Goal: Task Accomplishment & Management: Manage account settings

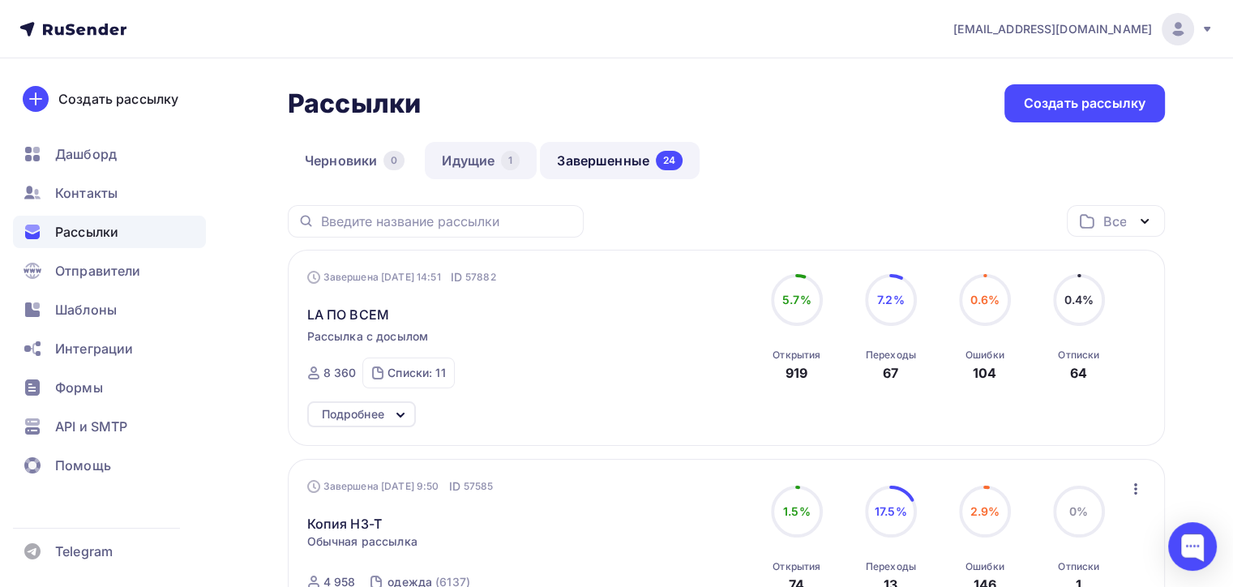
click at [501, 160] on div "1" at bounding box center [510, 160] width 19 height 19
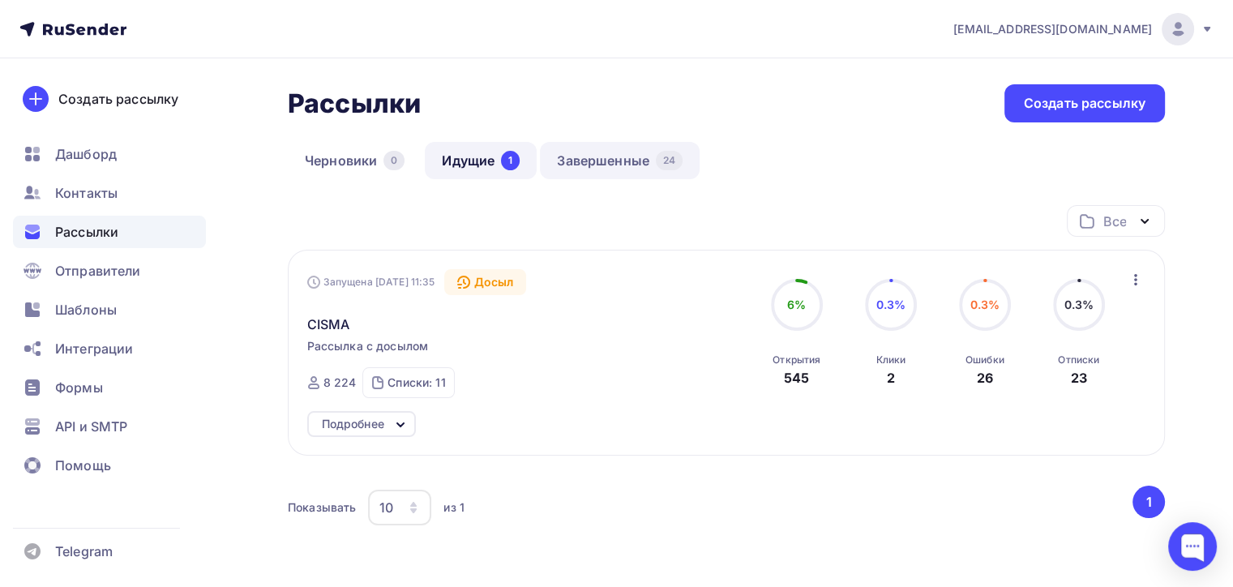
click at [604, 150] on link "Завершенные 24" at bounding box center [620, 160] width 160 height 37
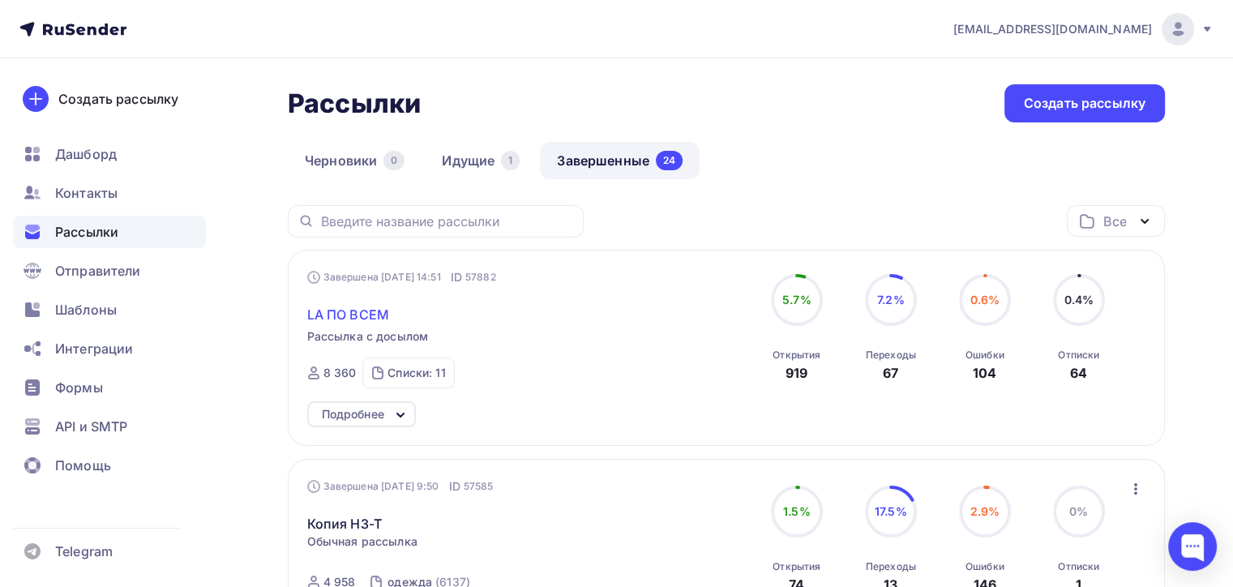
click at [344, 322] on span "LA ПО ВСЕМ" at bounding box center [348, 314] width 82 height 19
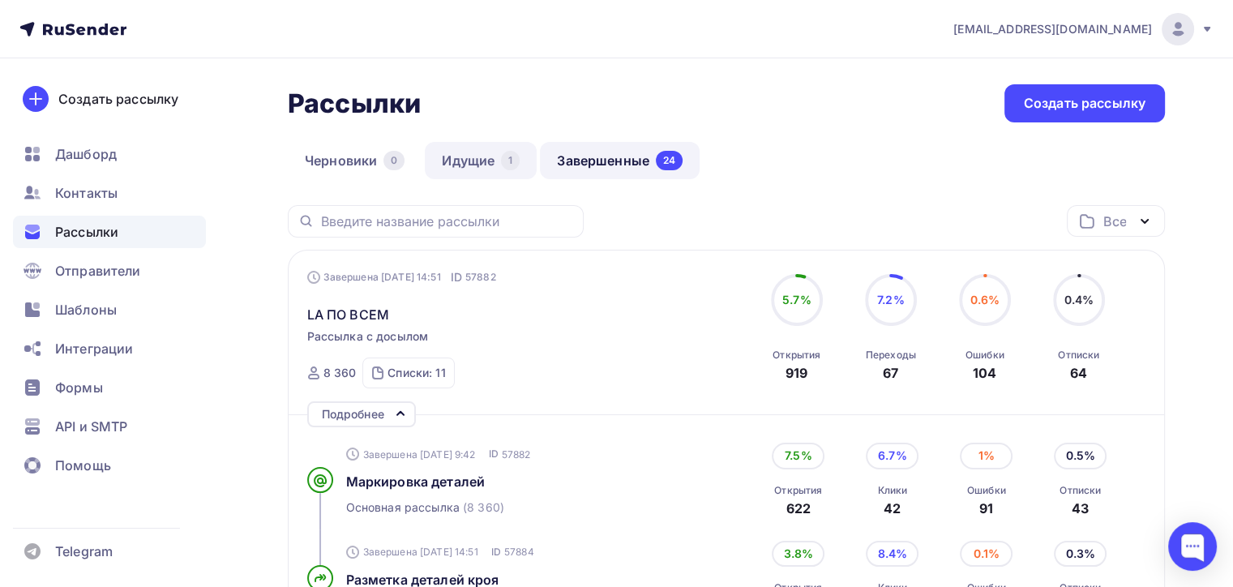
click at [482, 168] on link "Идущие 1" at bounding box center [481, 160] width 112 height 37
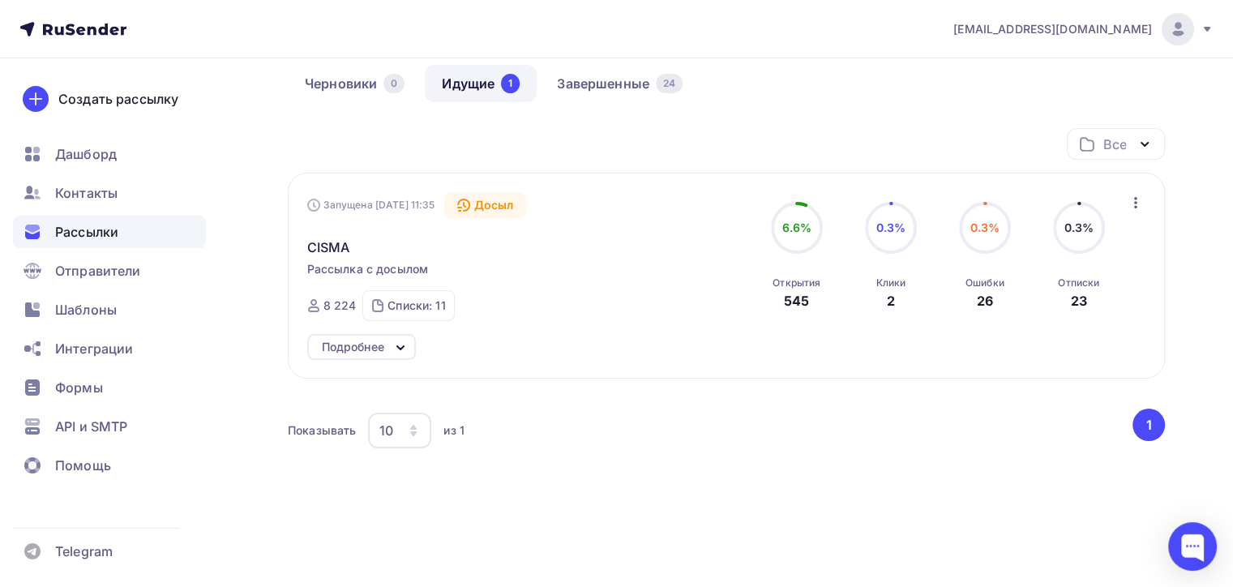
scroll to position [81, 0]
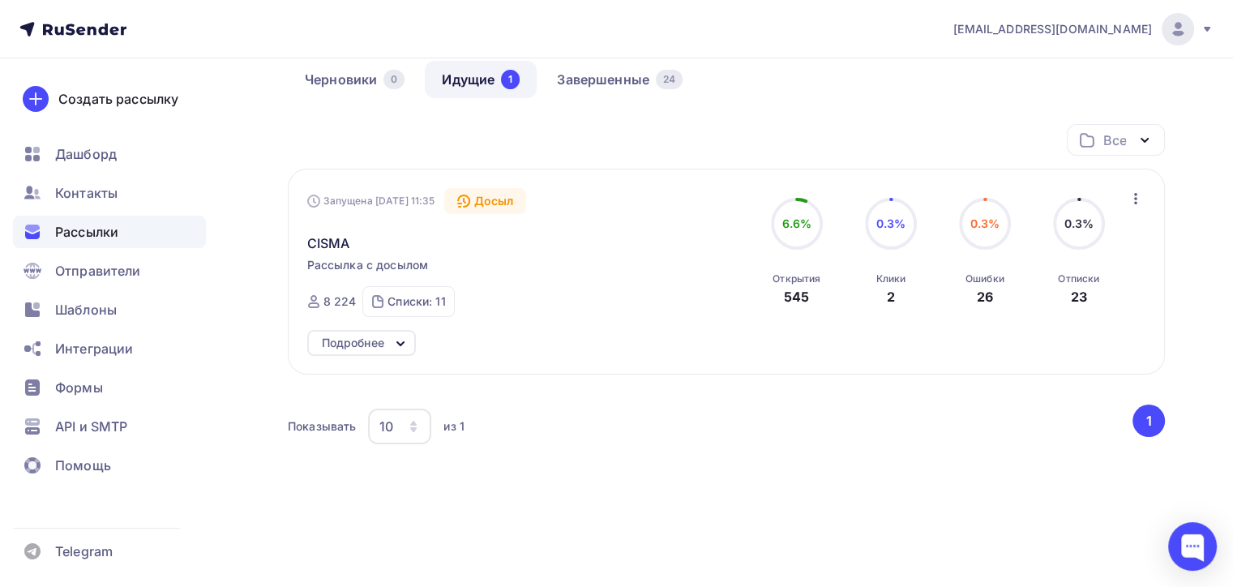
click at [525, 195] on div "Досыл" at bounding box center [485, 201] width 82 height 26
click at [517, 214] on div "CISMA" at bounding box center [492, 233] width 370 height 39
click at [510, 208] on div "Досыл" at bounding box center [485, 201] width 82 height 26
click at [499, 206] on div "Досыл" at bounding box center [485, 201] width 82 height 26
click at [386, 196] on div "Запущена [DATE] 11:35" at bounding box center [371, 201] width 128 height 13
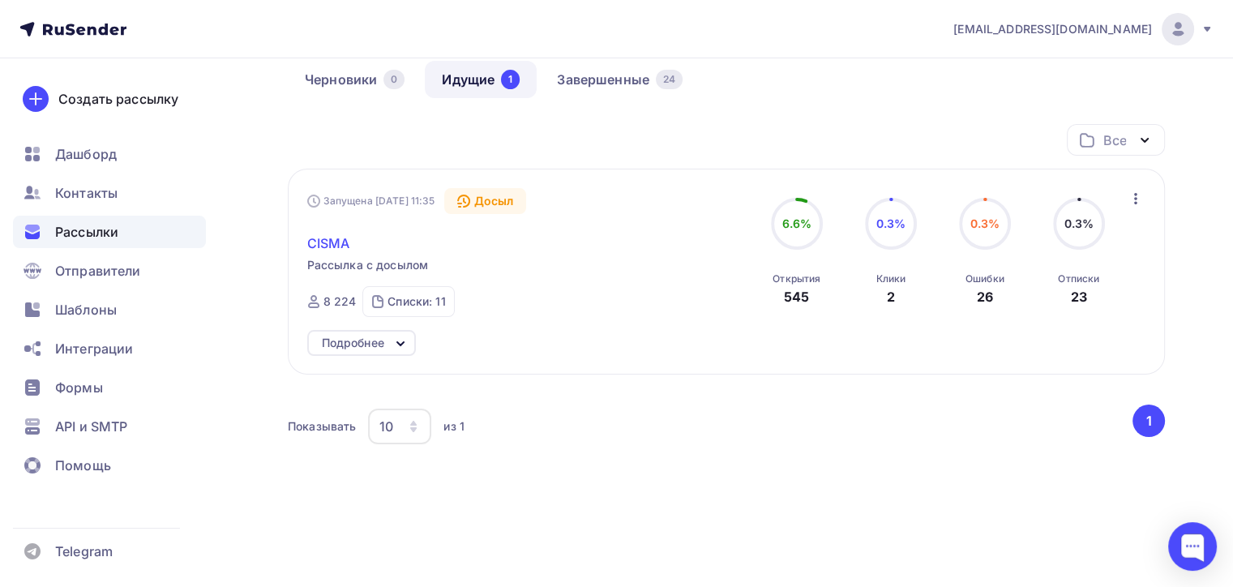
click at [332, 243] on span "CISMA" at bounding box center [328, 243] width 43 height 19
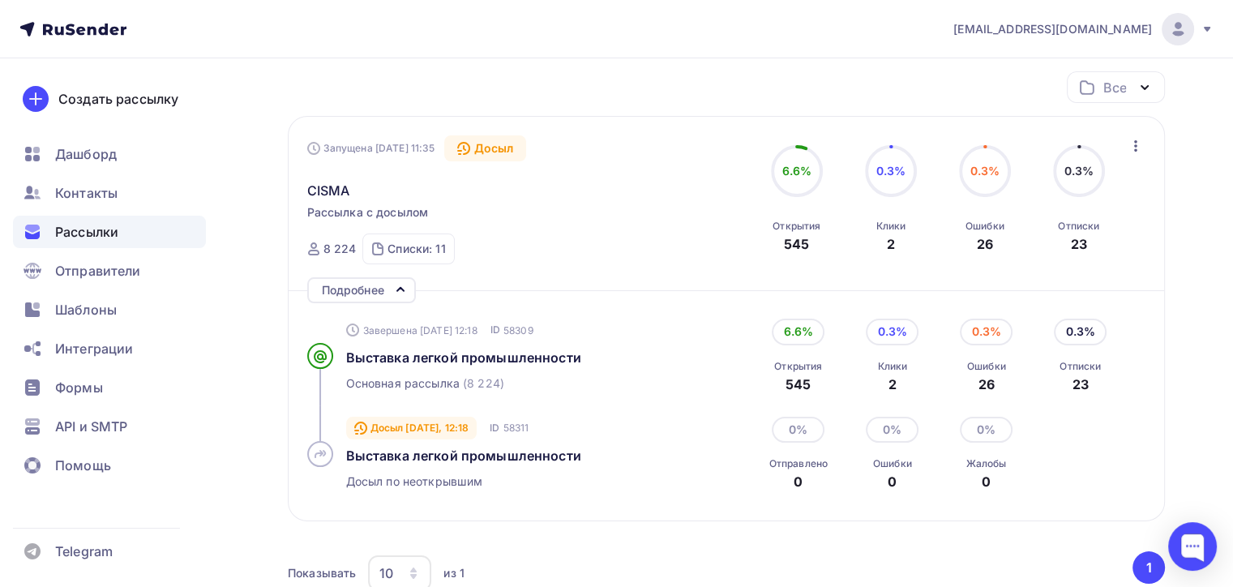
scroll to position [162, 0]
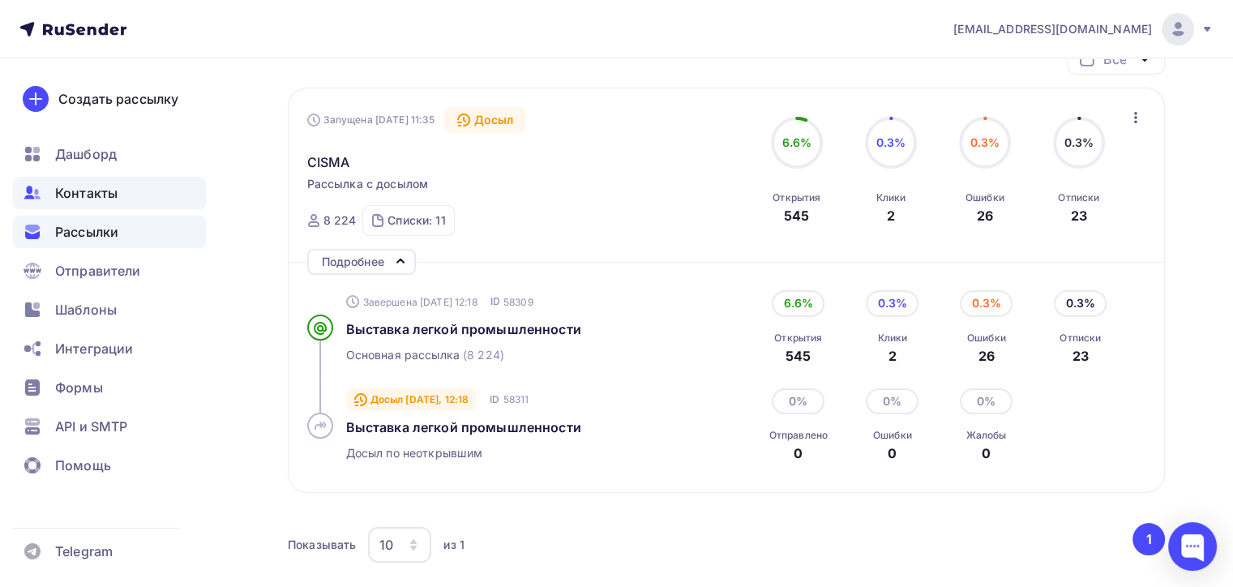
click at [71, 194] on span "Контакты" at bounding box center [86, 192] width 62 height 19
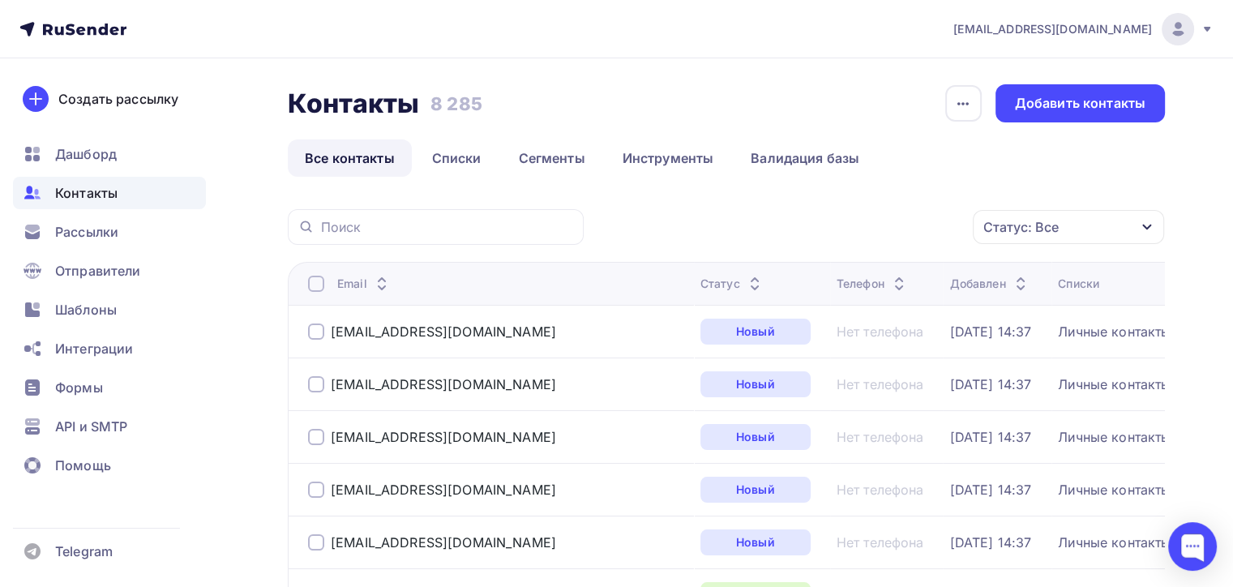
click at [1074, 234] on div "Статус: Все" at bounding box center [1068, 227] width 191 height 34
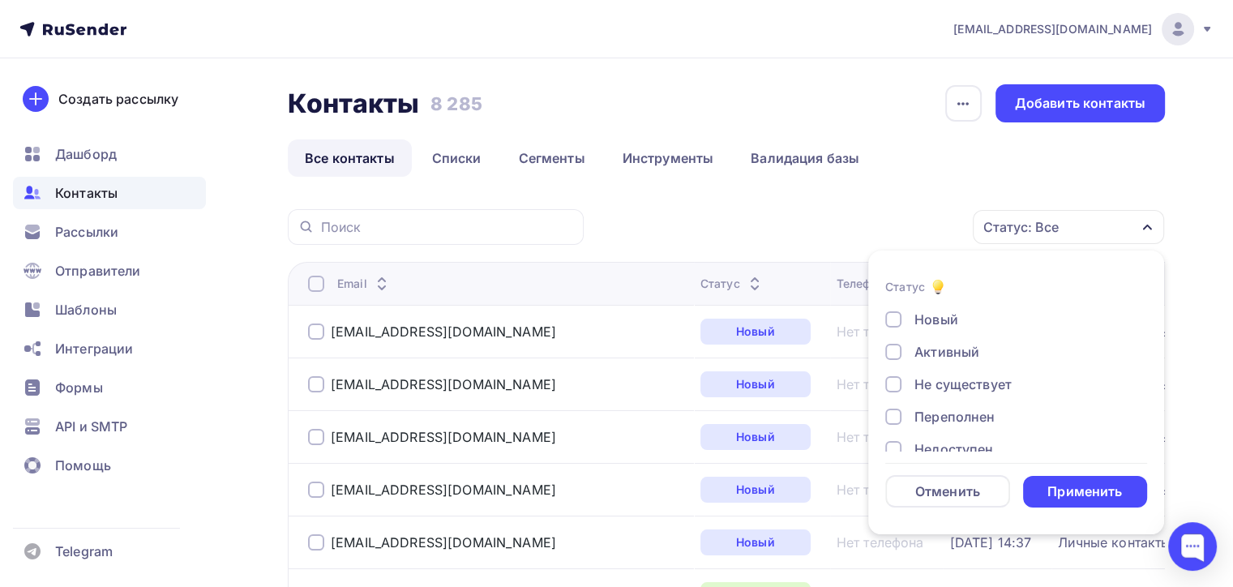
click at [897, 390] on div at bounding box center [893, 384] width 16 height 16
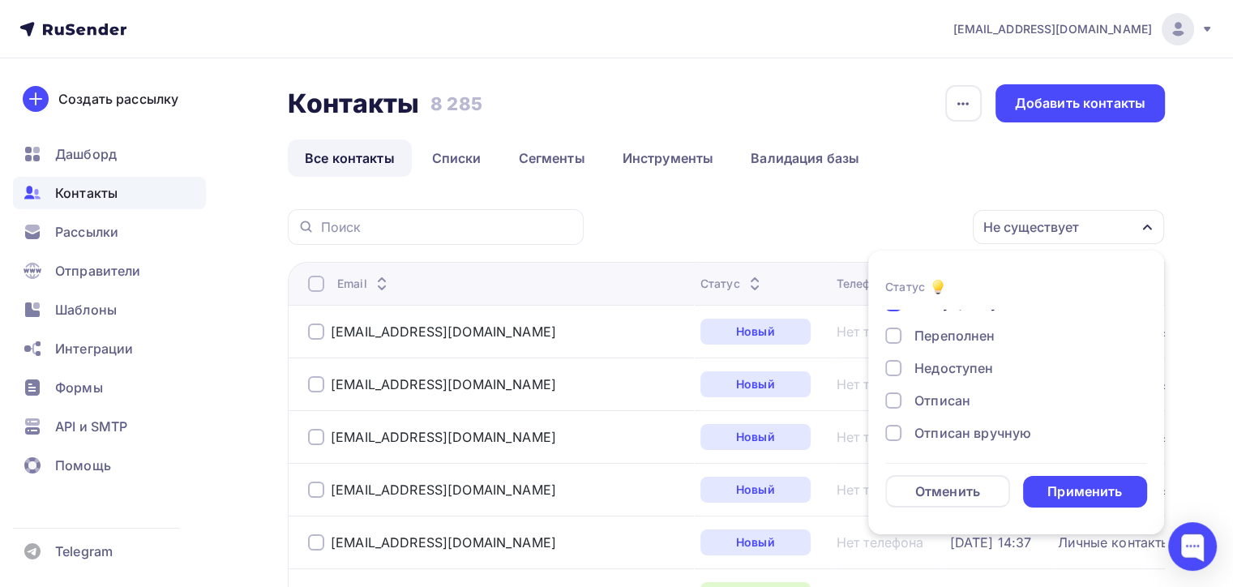
click at [890, 376] on div at bounding box center [893, 368] width 16 height 16
click at [893, 409] on div "Отписан" at bounding box center [1006, 400] width 243 height 19
click at [892, 435] on div at bounding box center [893, 433] width 16 height 16
click at [1122, 491] on div "Применить" at bounding box center [1085, 492] width 125 height 32
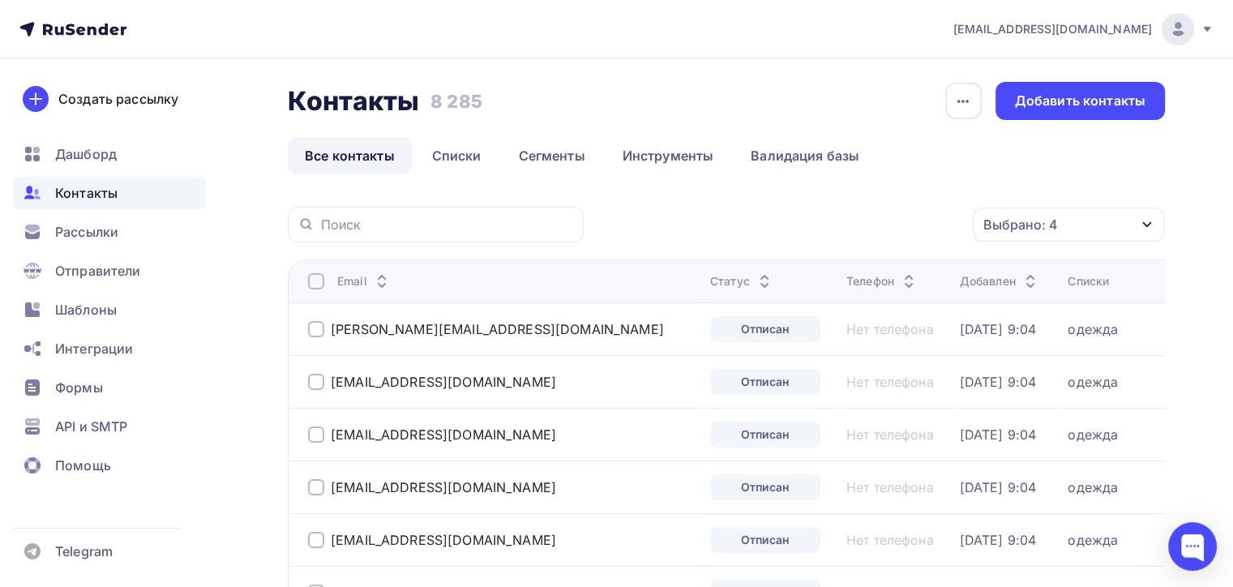
scroll to position [0, 0]
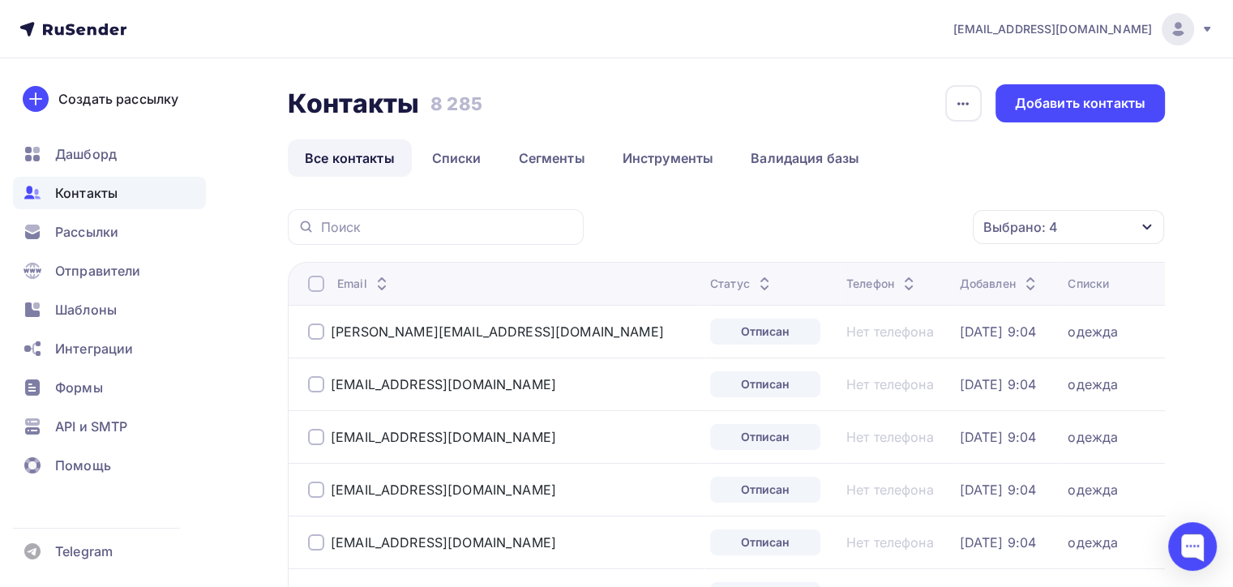
click at [311, 290] on div at bounding box center [316, 284] width 16 height 16
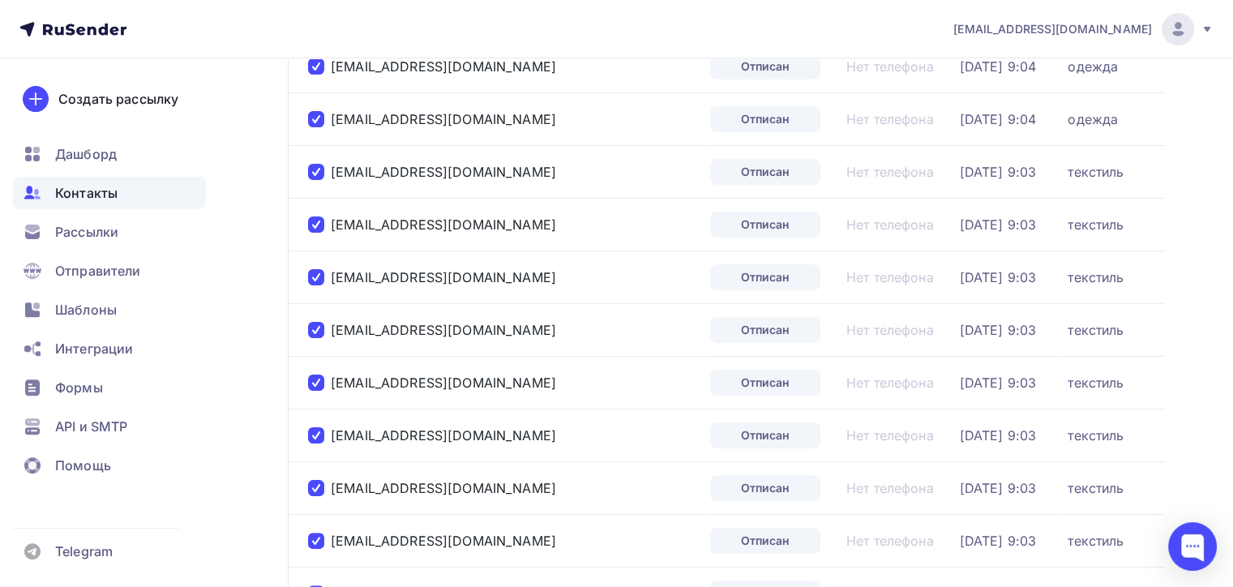
scroll to position [525, 0]
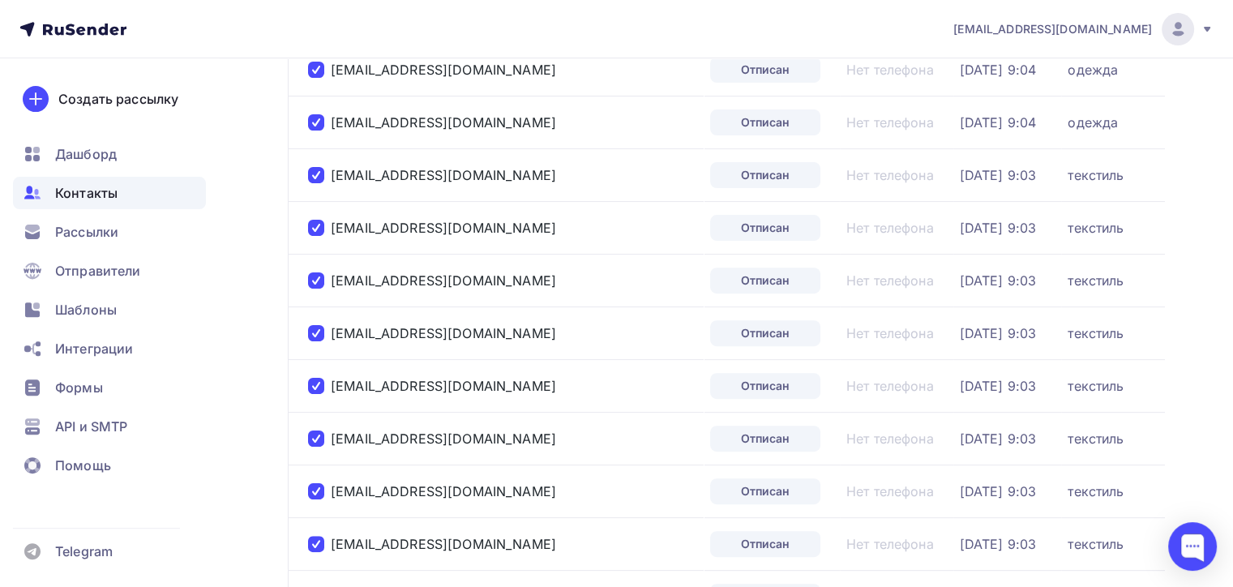
drag, startPoint x: 1232, startPoint y: 140, endPoint x: 1232, endPoint y: 114, distance: 26.0
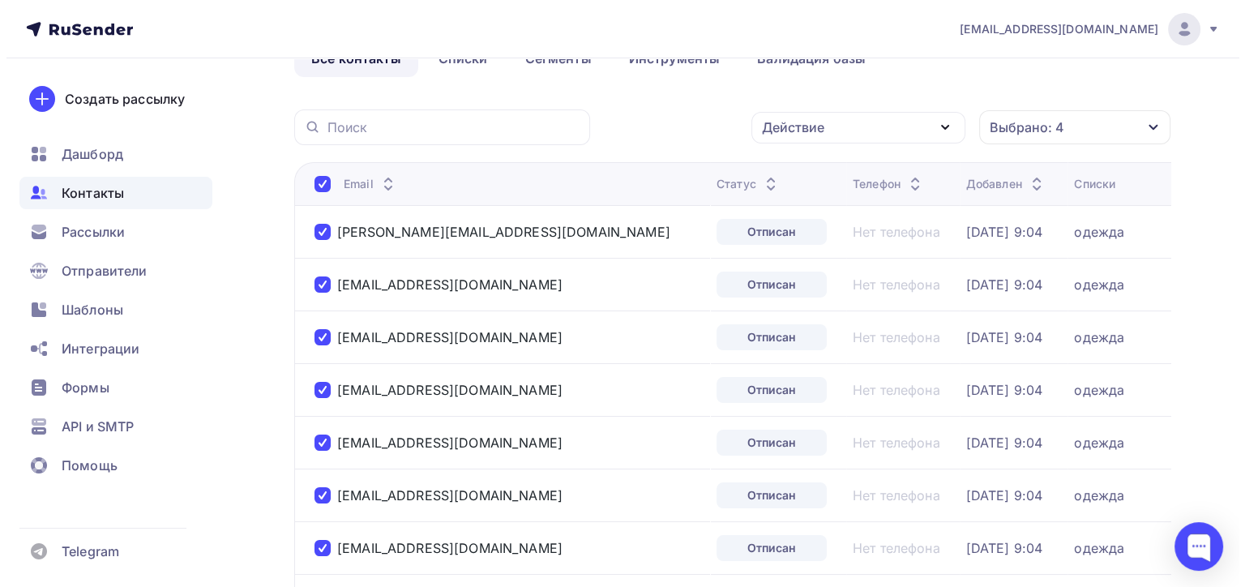
scroll to position [62, 0]
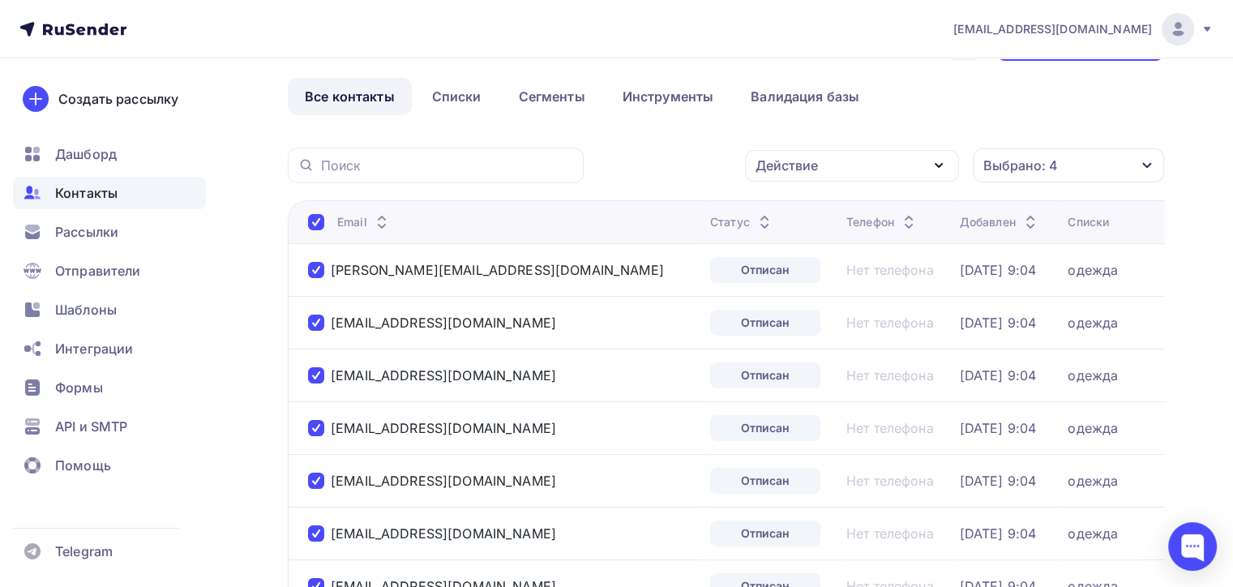
click at [771, 169] on div "Действие" at bounding box center [787, 165] width 62 height 19
click at [776, 271] on div "Удалить" at bounding box center [792, 277] width 54 height 19
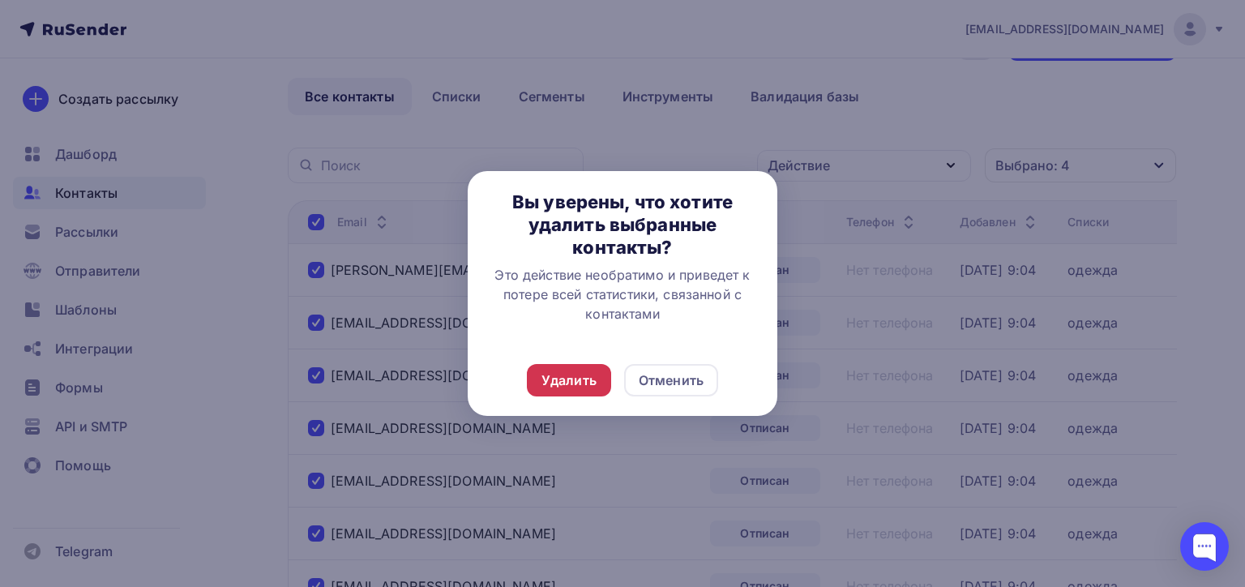
click at [577, 369] on div "Удалить" at bounding box center [569, 380] width 84 height 32
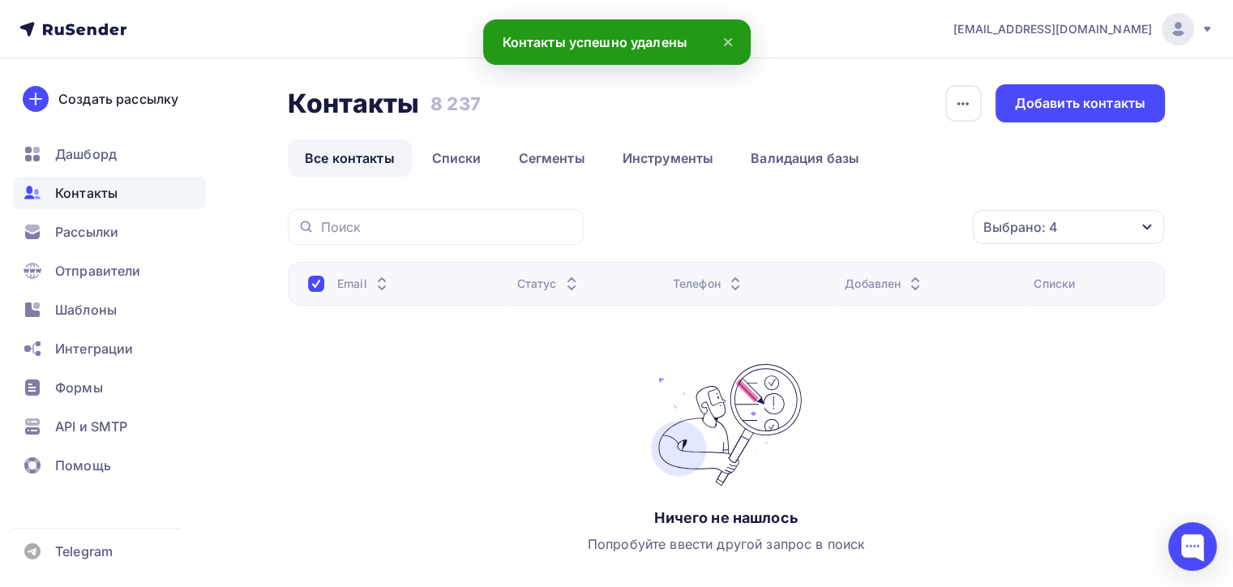
scroll to position [0, 0]
click at [79, 195] on span "Контакты" at bounding box center [86, 192] width 62 height 19
click at [139, 229] on div "Рассылки" at bounding box center [109, 232] width 193 height 32
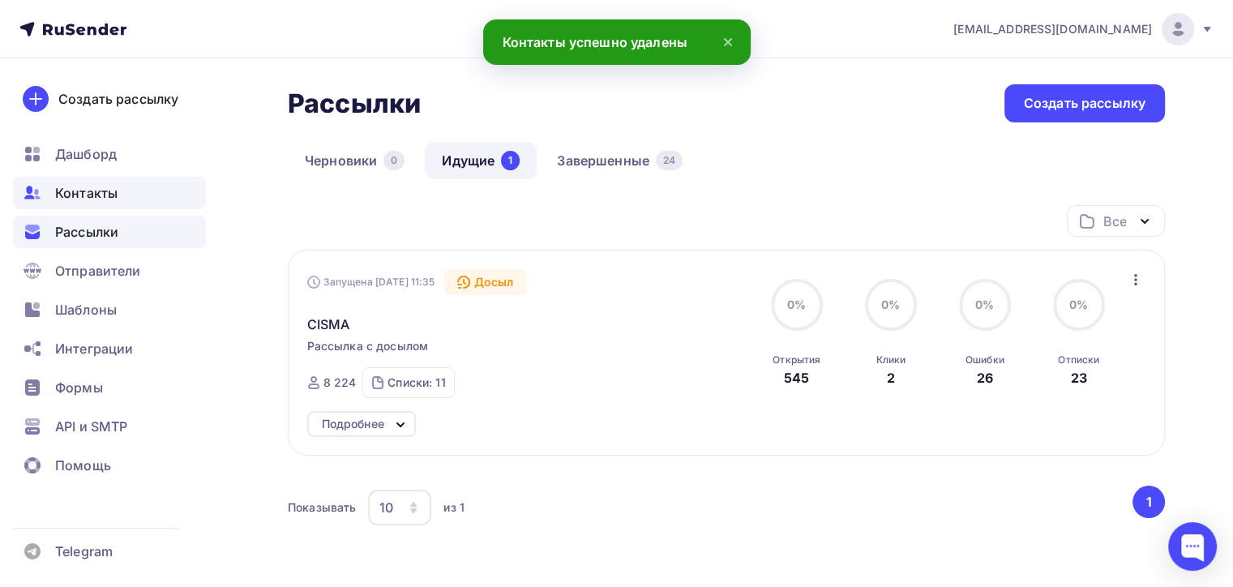
click at [131, 196] on div "Контакты" at bounding box center [109, 193] width 193 height 32
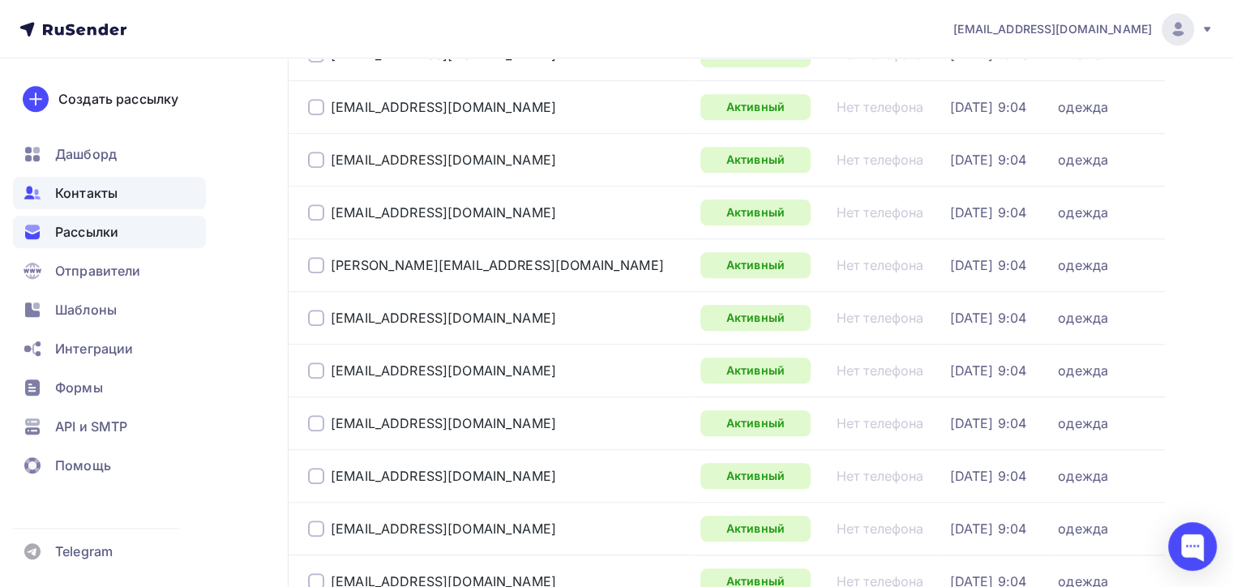
scroll to position [1216, 0]
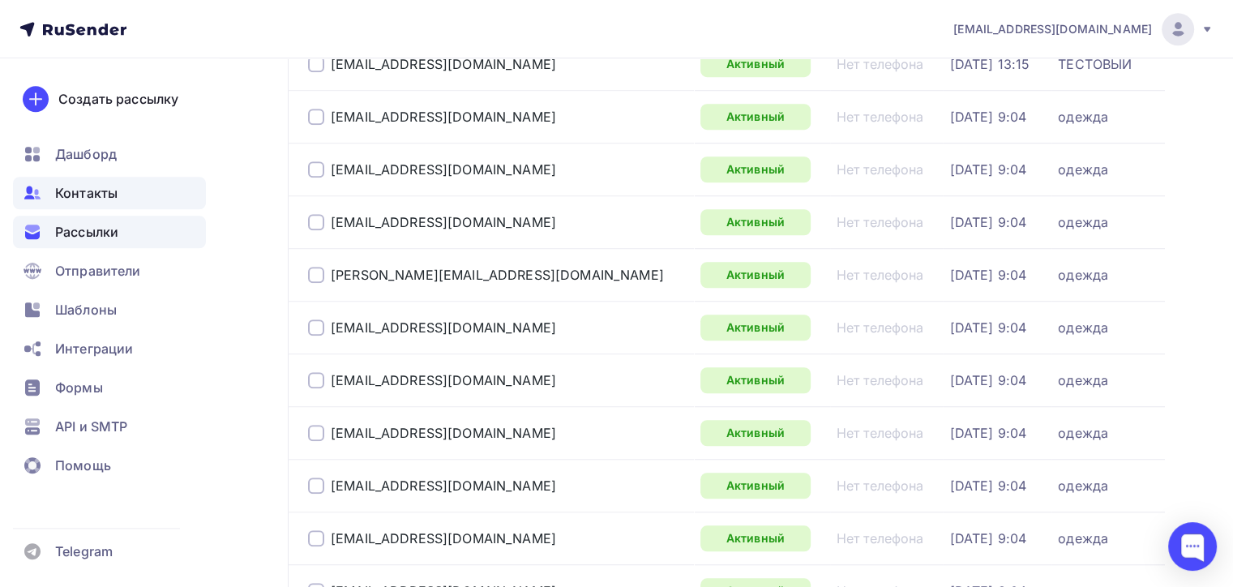
click at [97, 232] on span "Рассылки" at bounding box center [86, 231] width 63 height 19
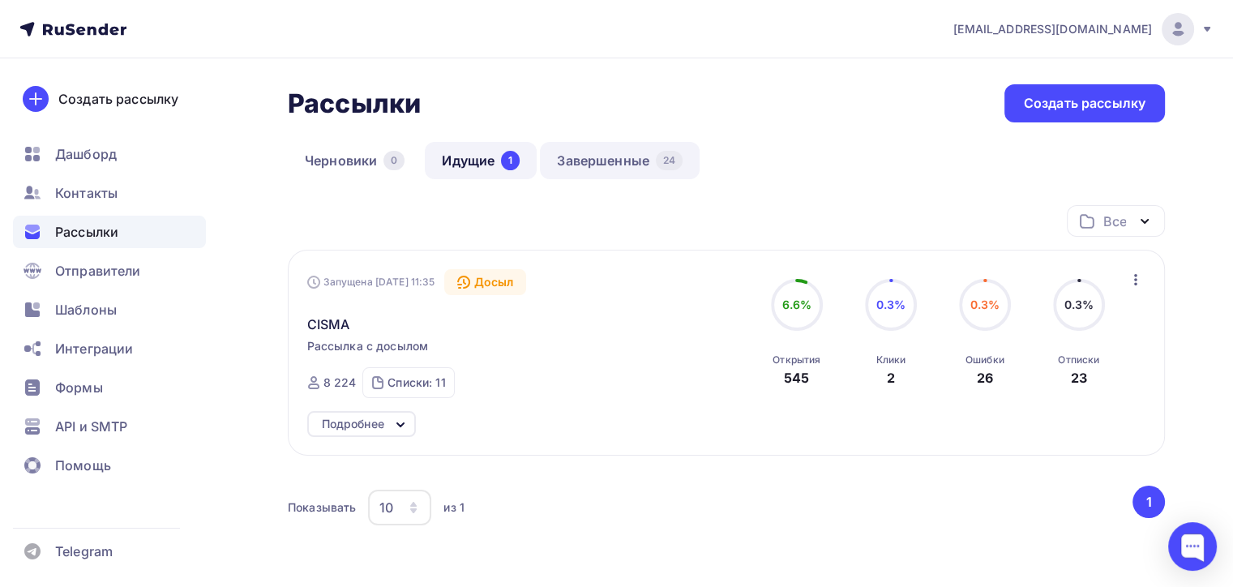
click at [636, 153] on link "Завершенные 24" at bounding box center [620, 160] width 160 height 37
